Goal: Find specific page/section: Find specific page/section

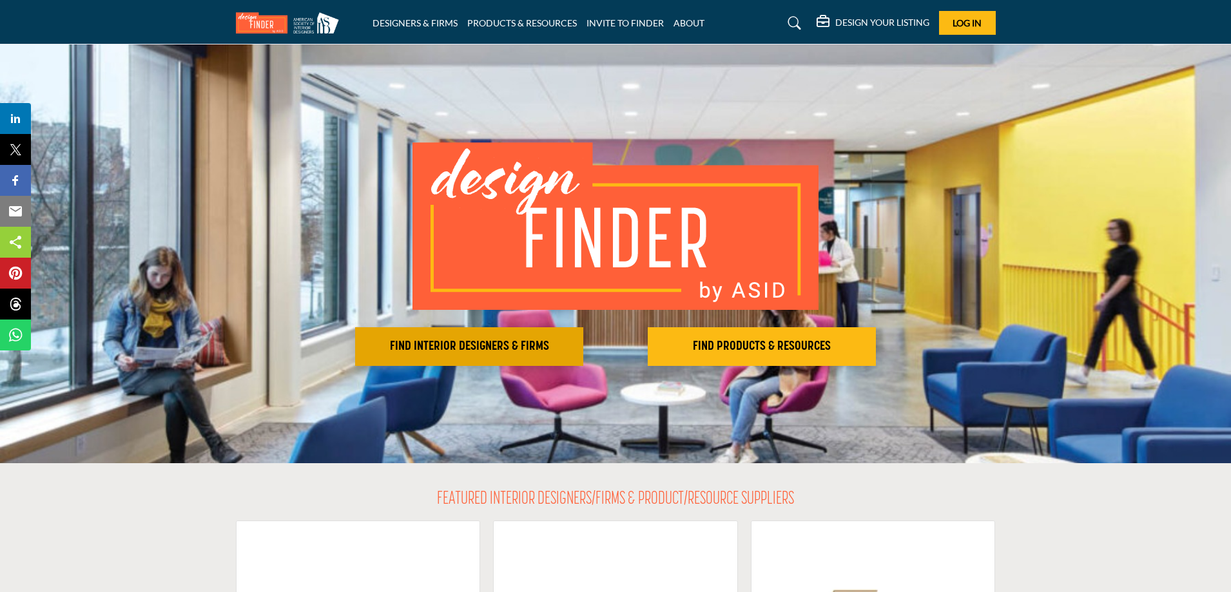
click at [542, 343] on h2 "FIND INTERIOR DESIGNERS & FIRMS" at bounding box center [469, 346] width 220 height 15
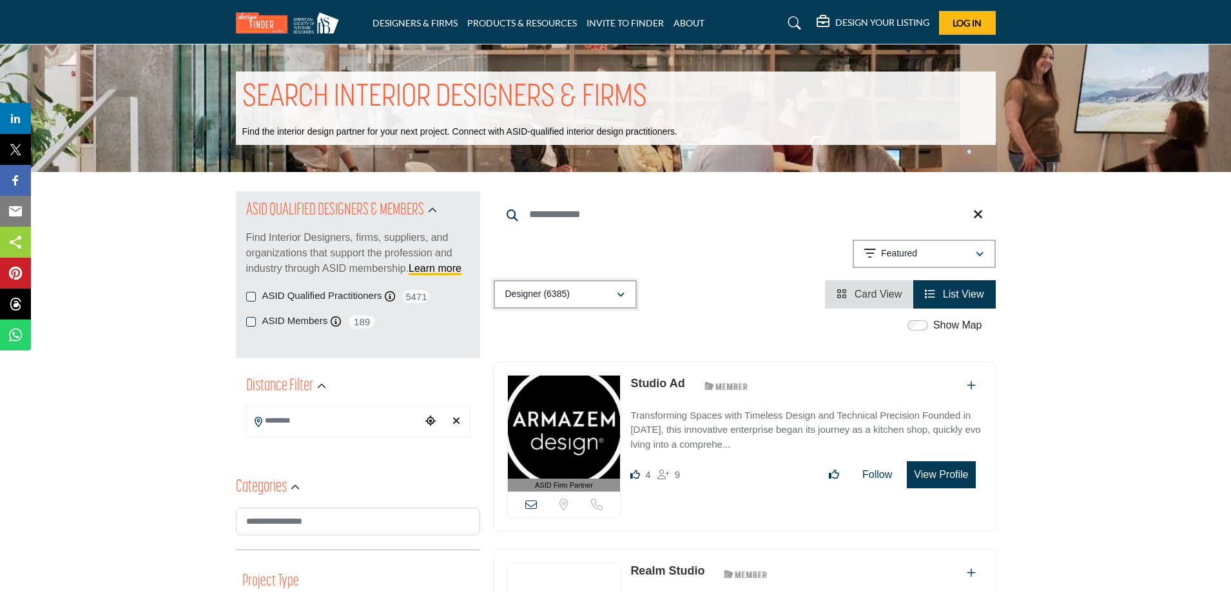
click at [579, 295] on div "Designer (6385)" at bounding box center [560, 294] width 111 height 15
click at [713, 319] on div "Show Map" at bounding box center [737, 326] width 502 height 17
click at [548, 212] on input "Search Keyword" at bounding box center [745, 214] width 502 height 31
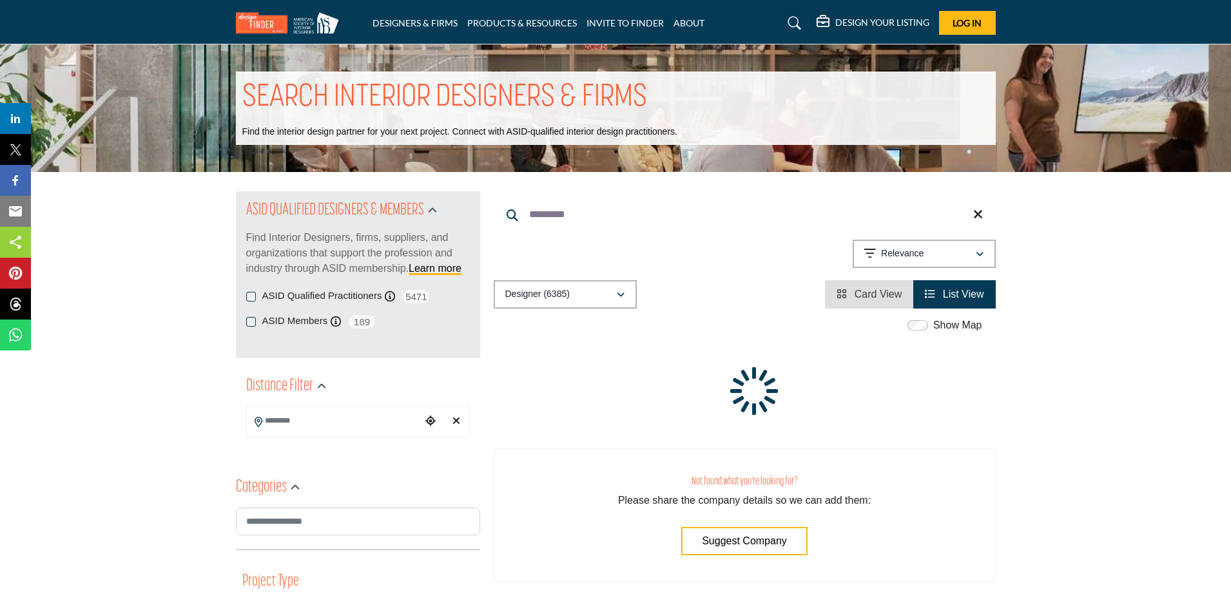
type input "*********"
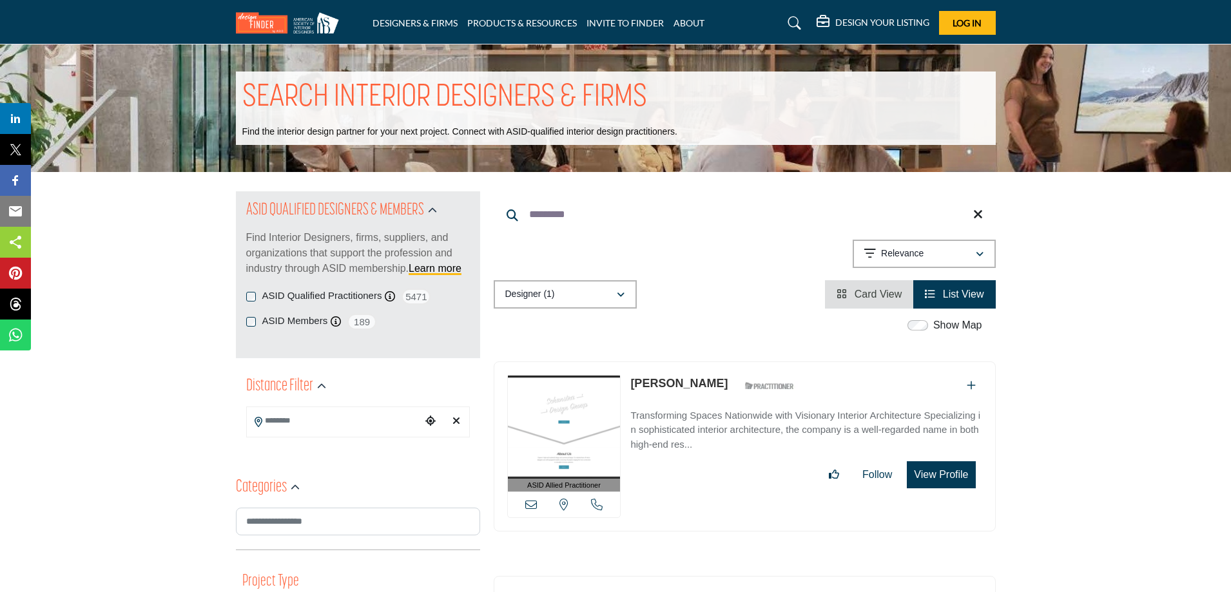
click at [961, 475] on button "View Profile" at bounding box center [941, 474] width 68 height 27
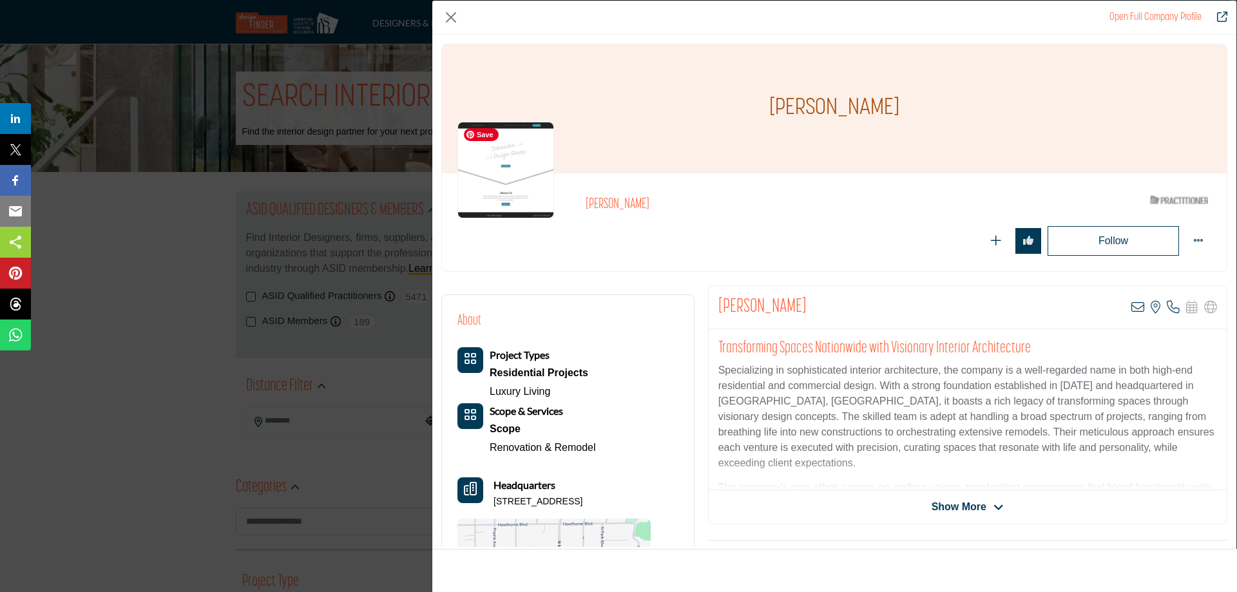
click at [510, 192] on img "Company Data Modal" at bounding box center [505, 170] width 97 height 97
